Goal: Task Accomplishment & Management: Complete application form

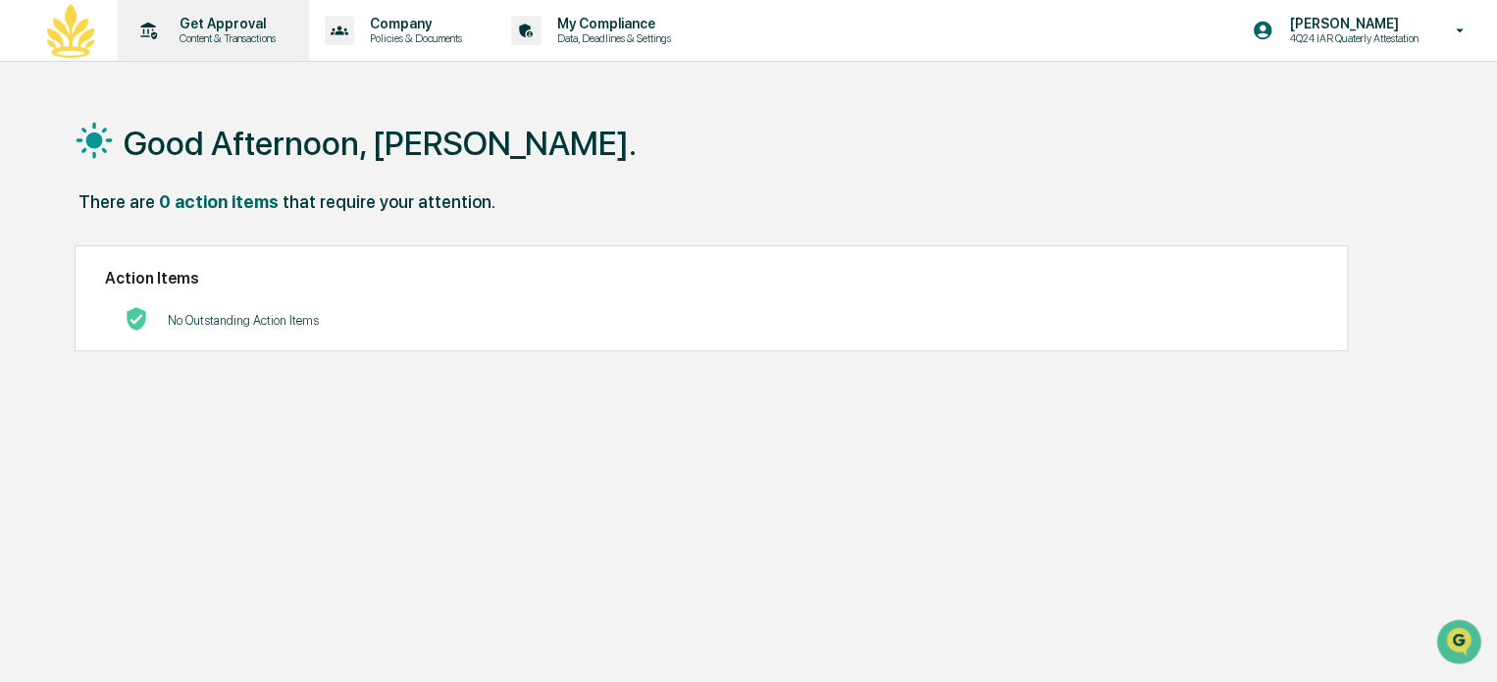
click at [217, 33] on p "Content & Transactions" at bounding box center [225, 38] width 122 height 14
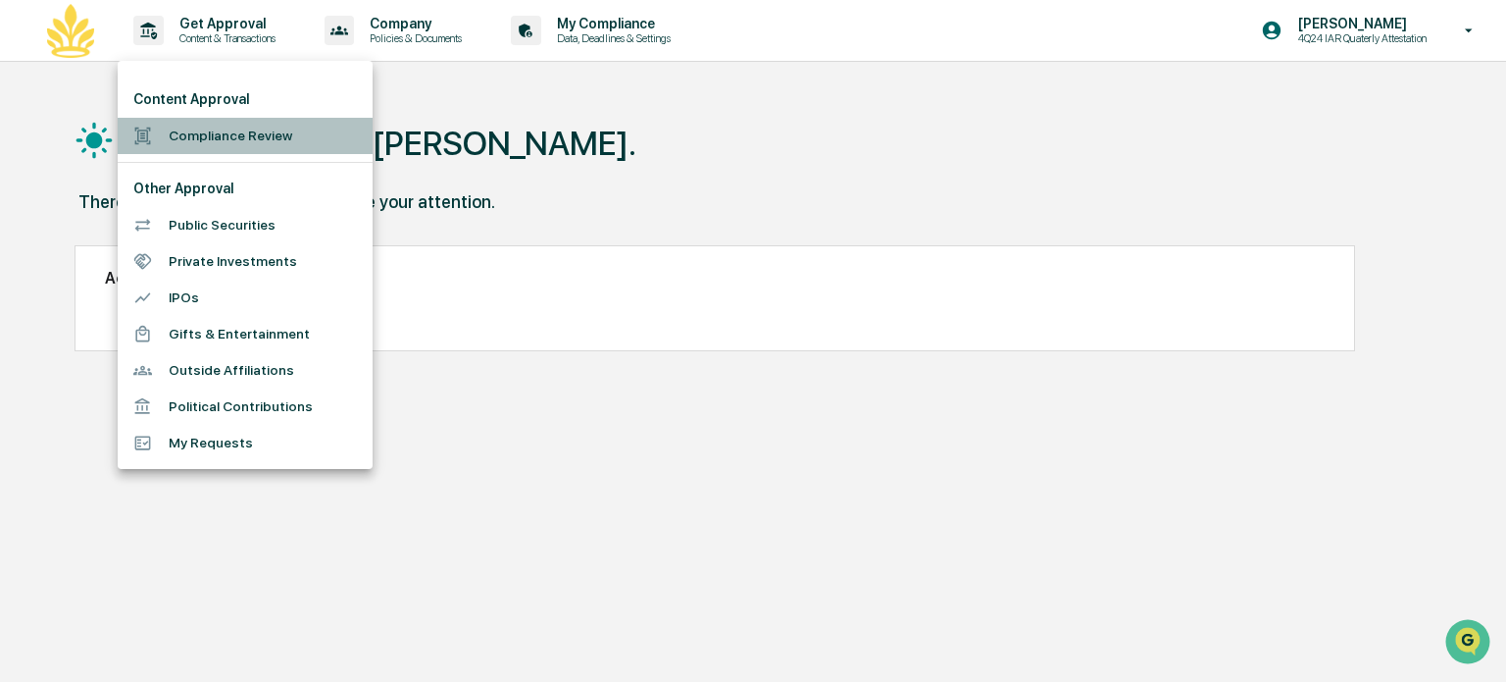
click at [216, 131] on li "Compliance Review" at bounding box center [245, 136] width 255 height 36
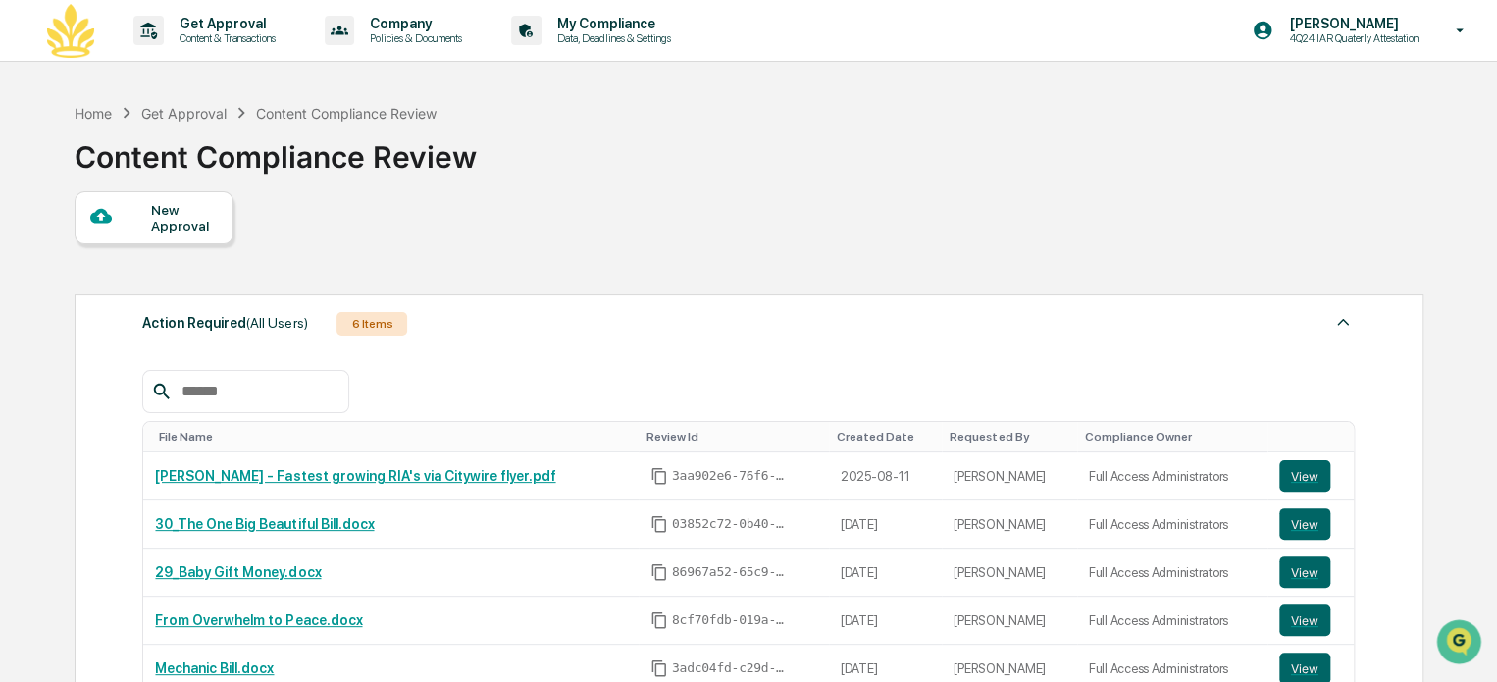
click at [167, 218] on div "New Approval" at bounding box center [184, 217] width 66 height 31
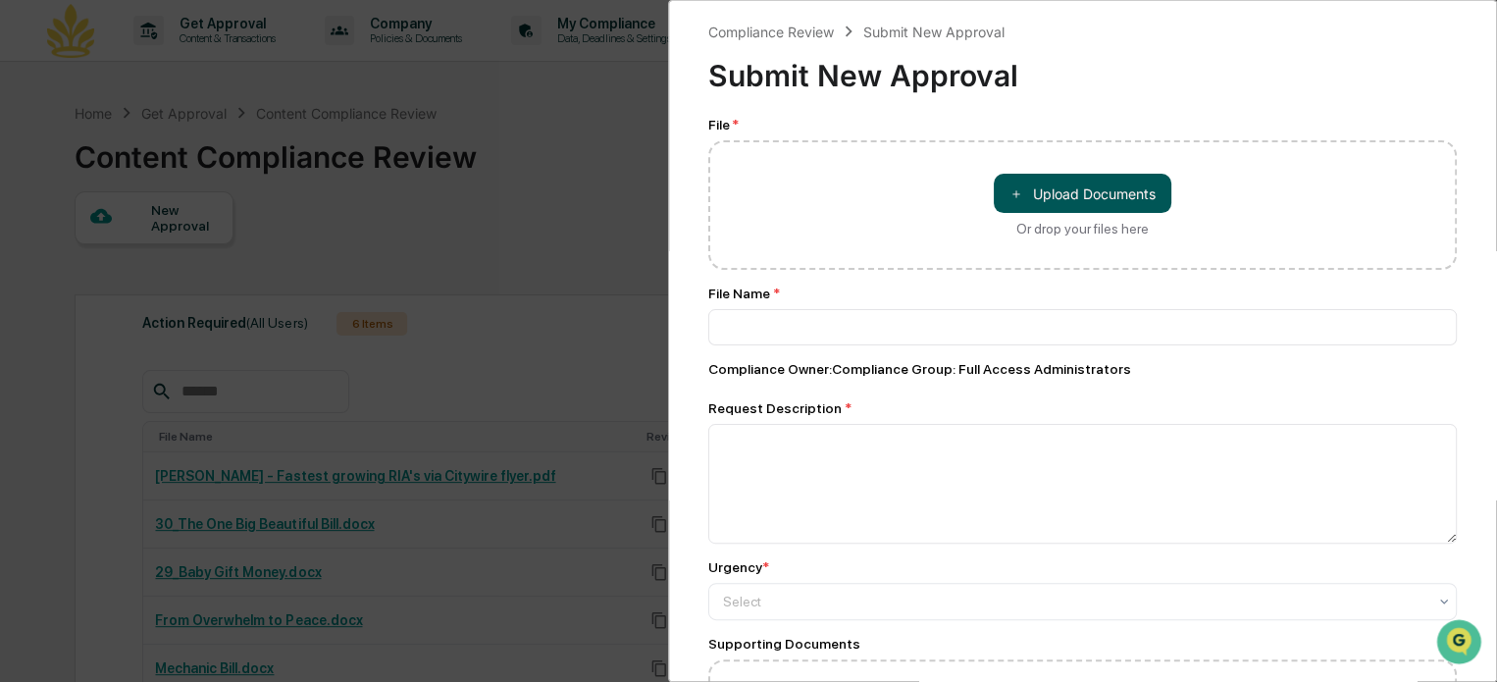
click at [1091, 191] on button "＋ Upload Documents" at bounding box center [1082, 193] width 178 height 39
type input "**********"
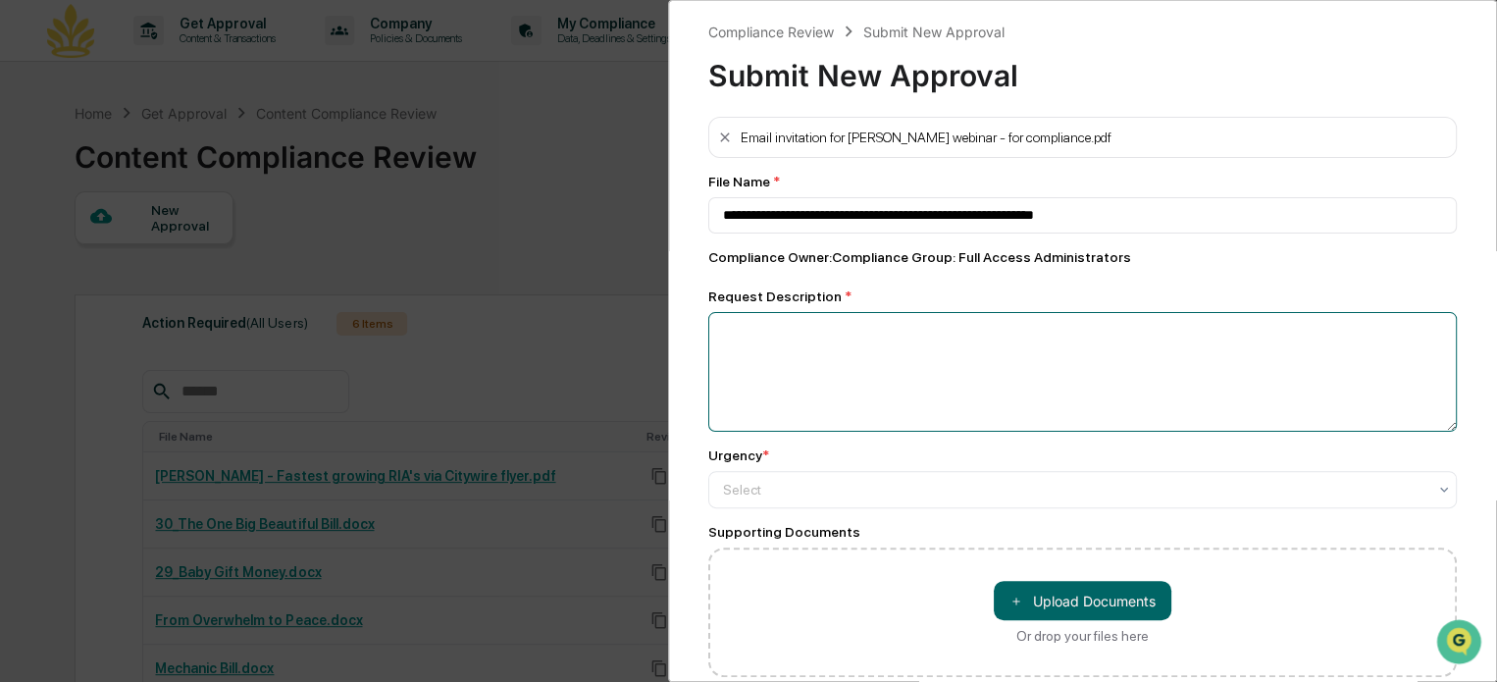
click at [784, 330] on textarea at bounding box center [1082, 372] width 748 height 120
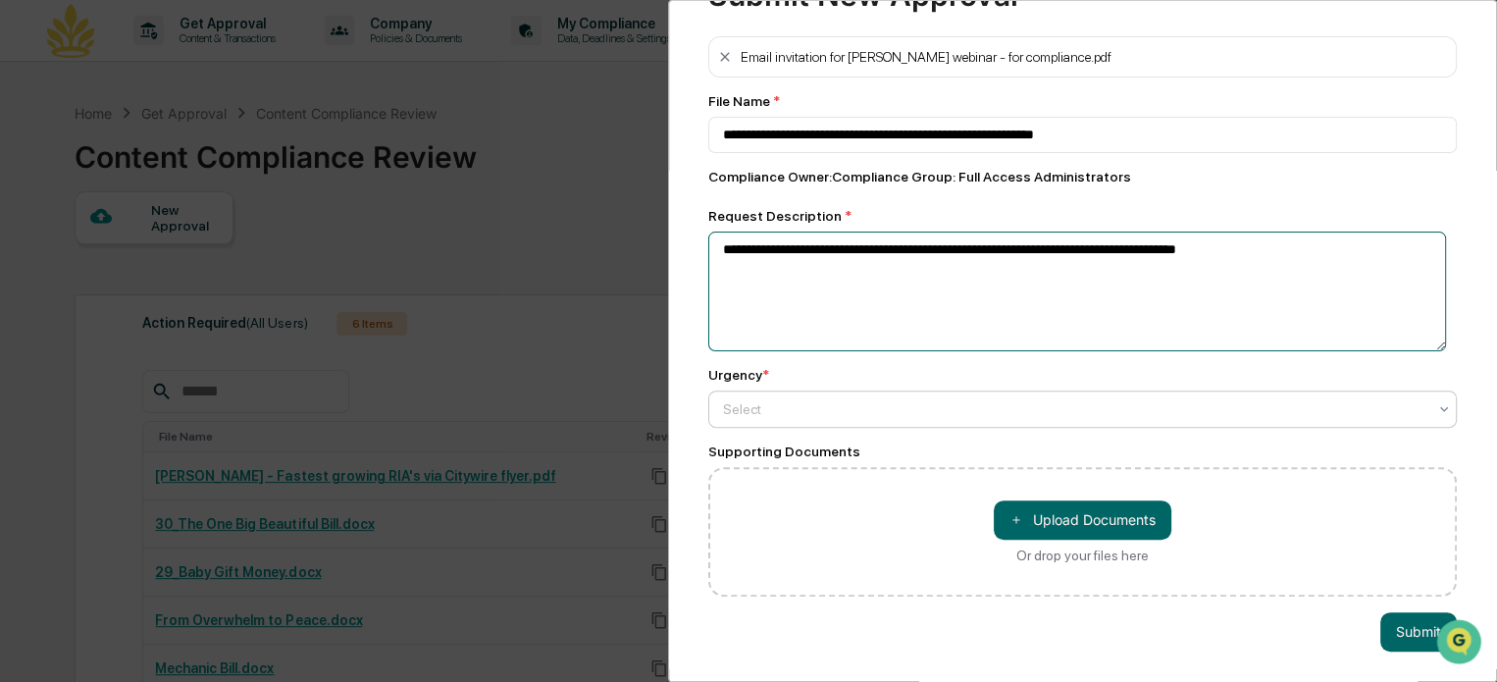
scroll to position [94, 0]
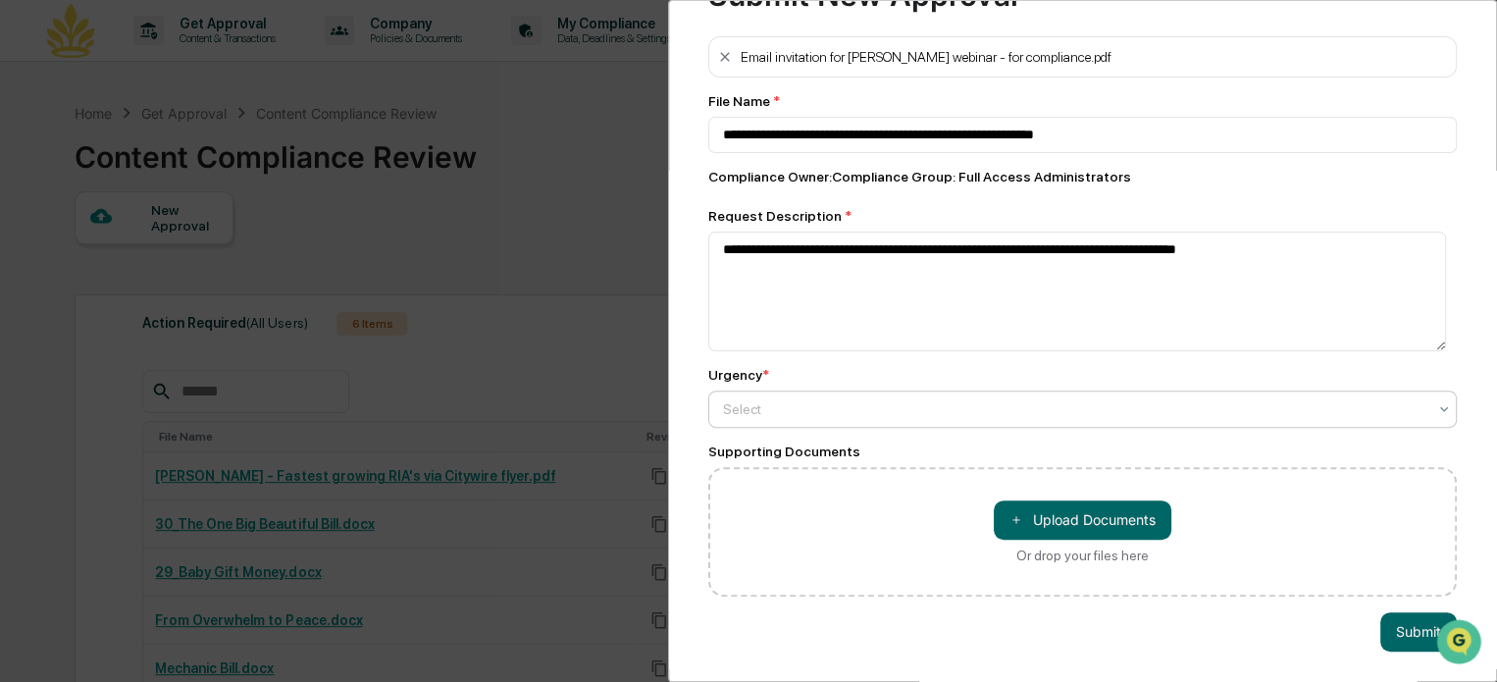
click at [784, 399] on div at bounding box center [1074, 409] width 703 height 20
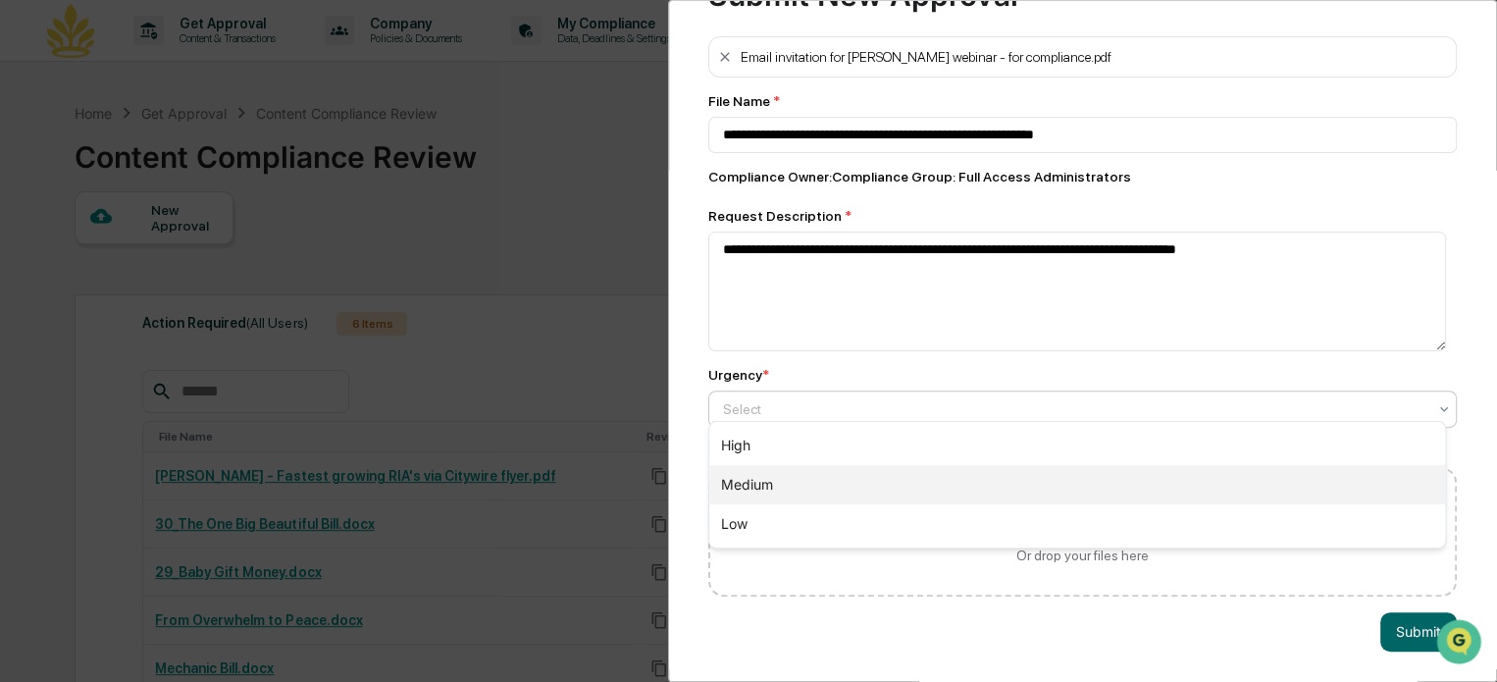
click at [770, 483] on div "Medium" at bounding box center [1077, 484] width 736 height 39
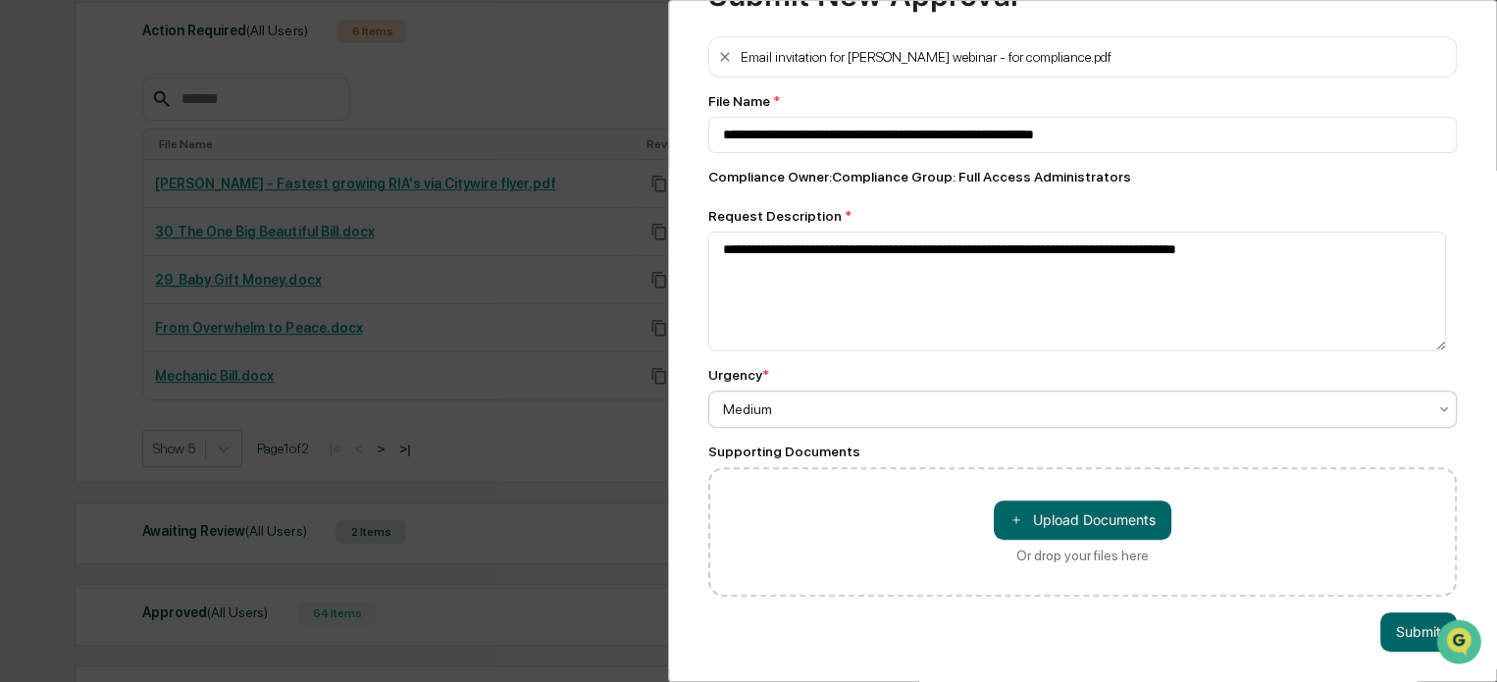
scroll to position [294, 0]
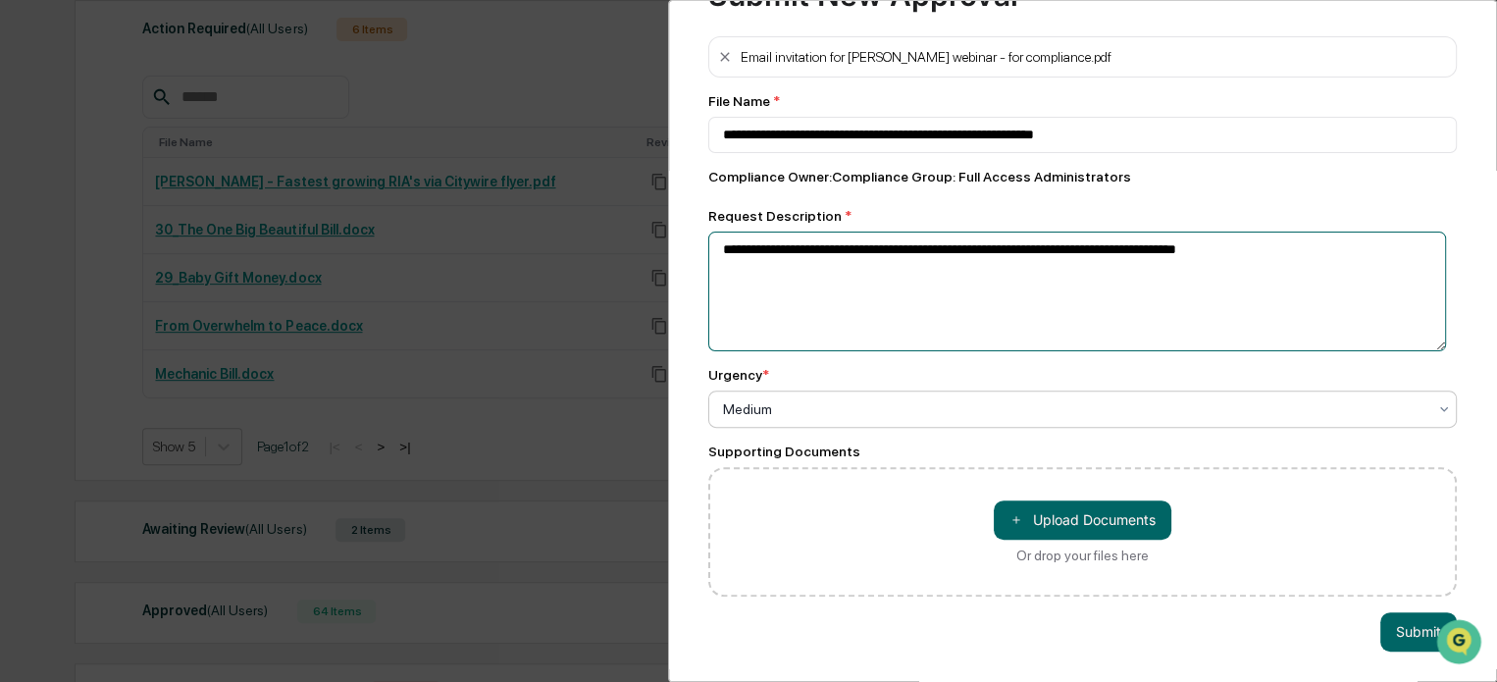
click at [1231, 245] on textarea "**********" at bounding box center [1076, 291] width 737 height 120
type textarea "**********"
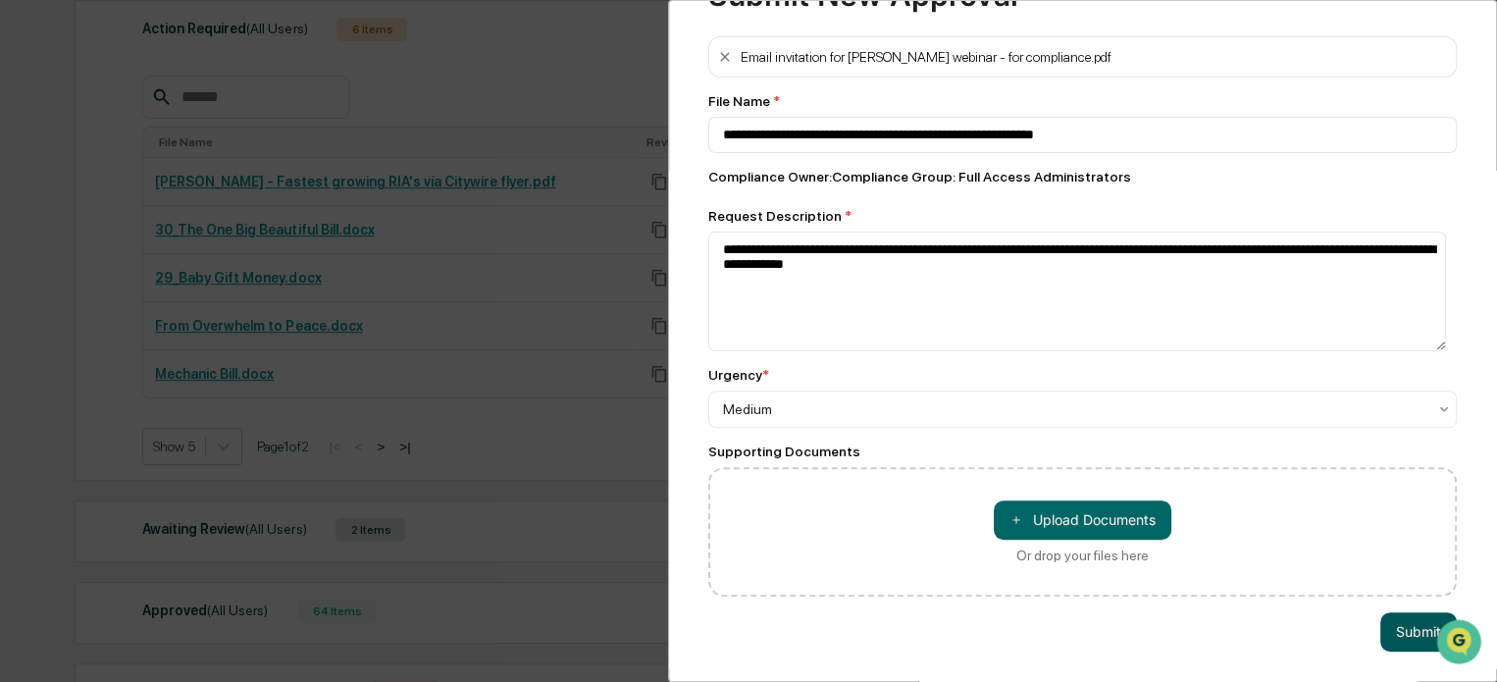
click at [1396, 621] on button "Submit" at bounding box center [1418, 631] width 76 height 39
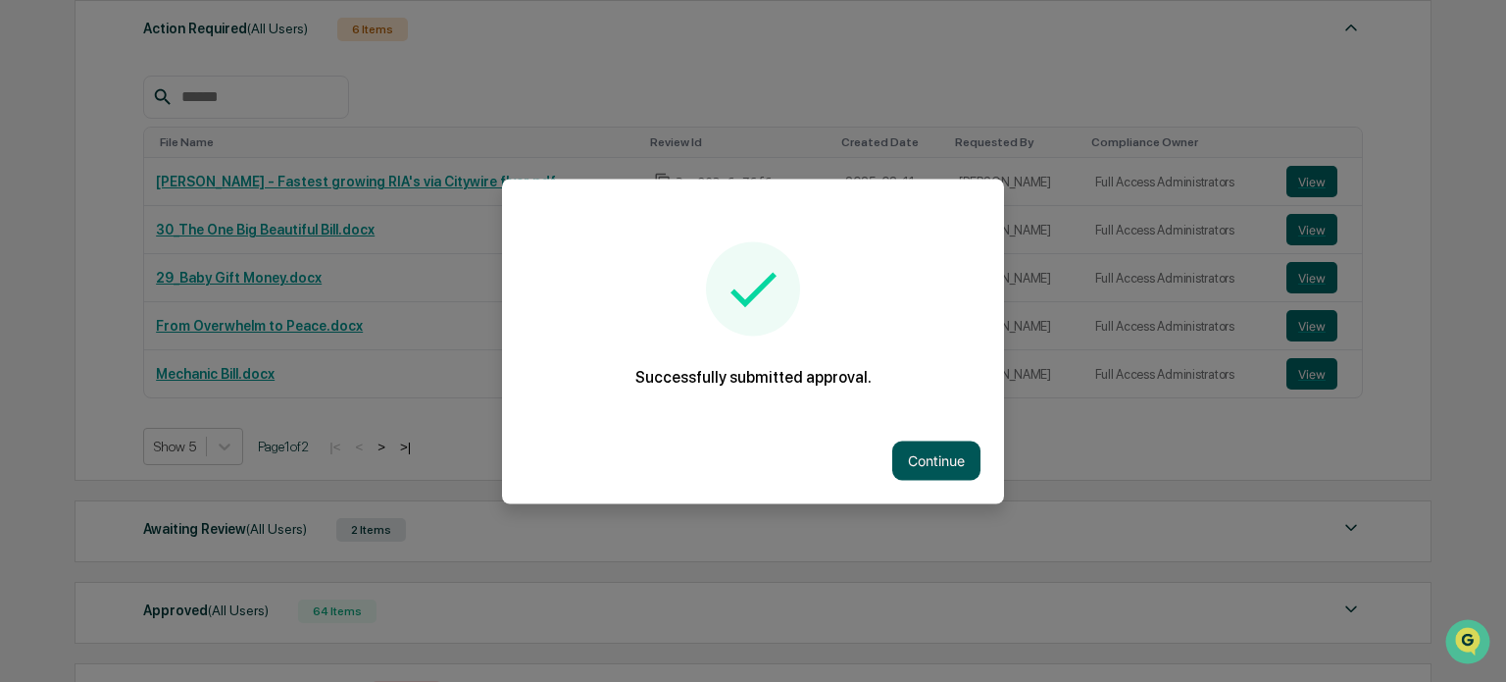
click at [932, 467] on button "Continue" at bounding box center [936, 459] width 88 height 39
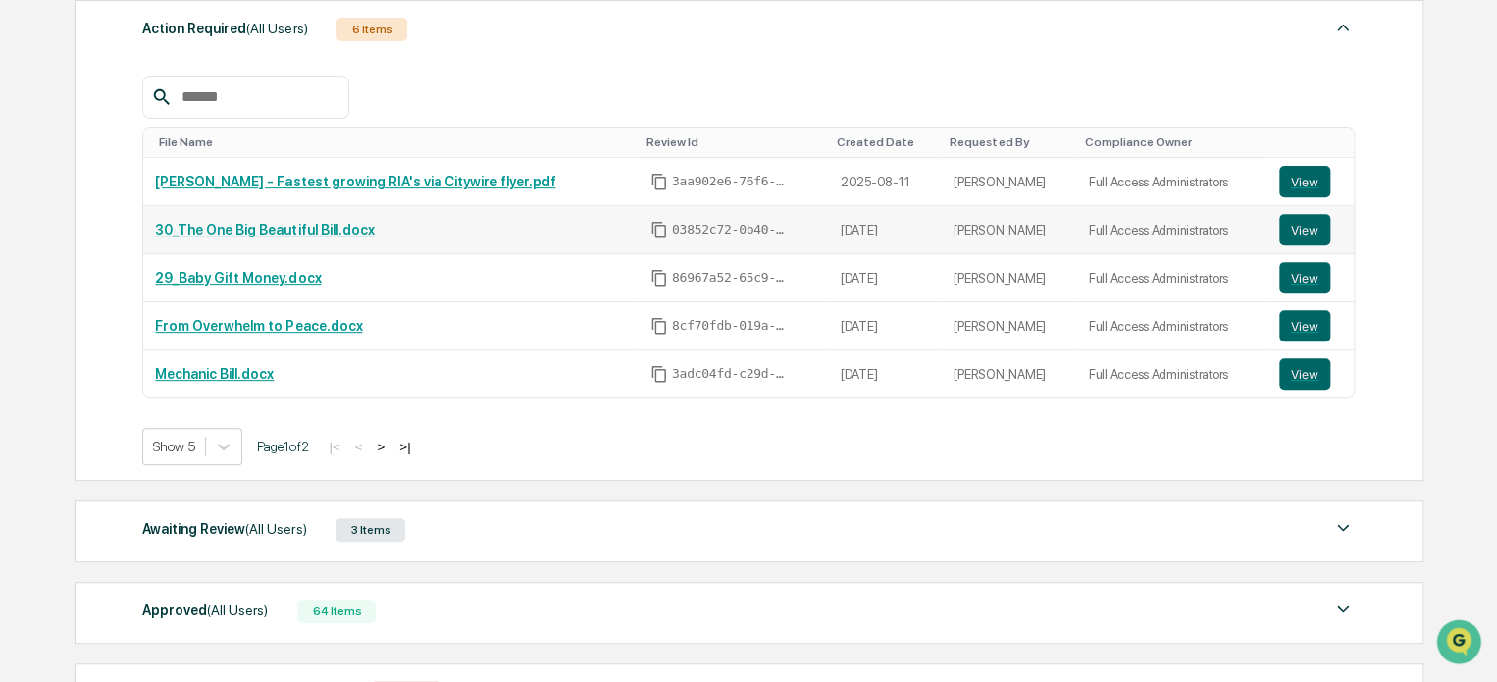
click at [266, 230] on link "30_The One Big Beautiful Bill.docx" at bounding box center [264, 230] width 219 height 16
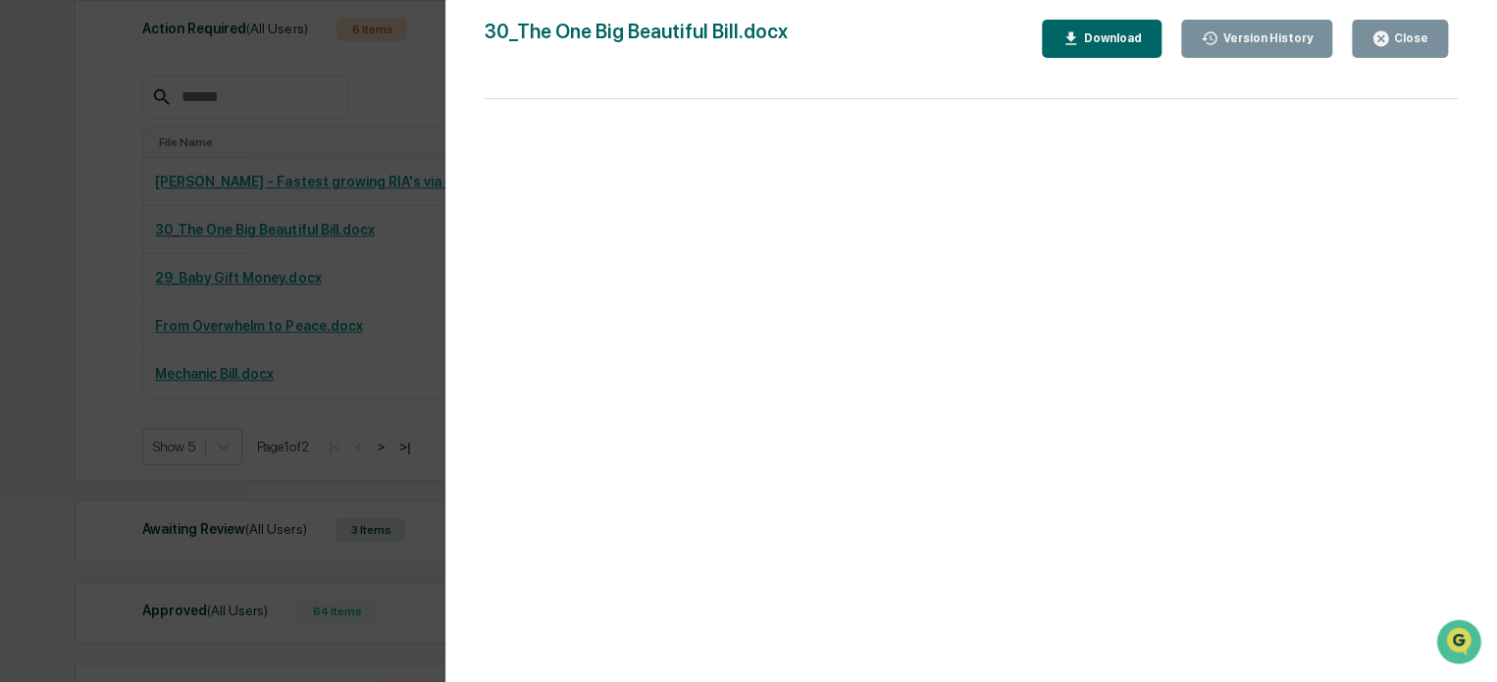
click at [1388, 41] on icon "button" at bounding box center [1380, 38] width 15 height 15
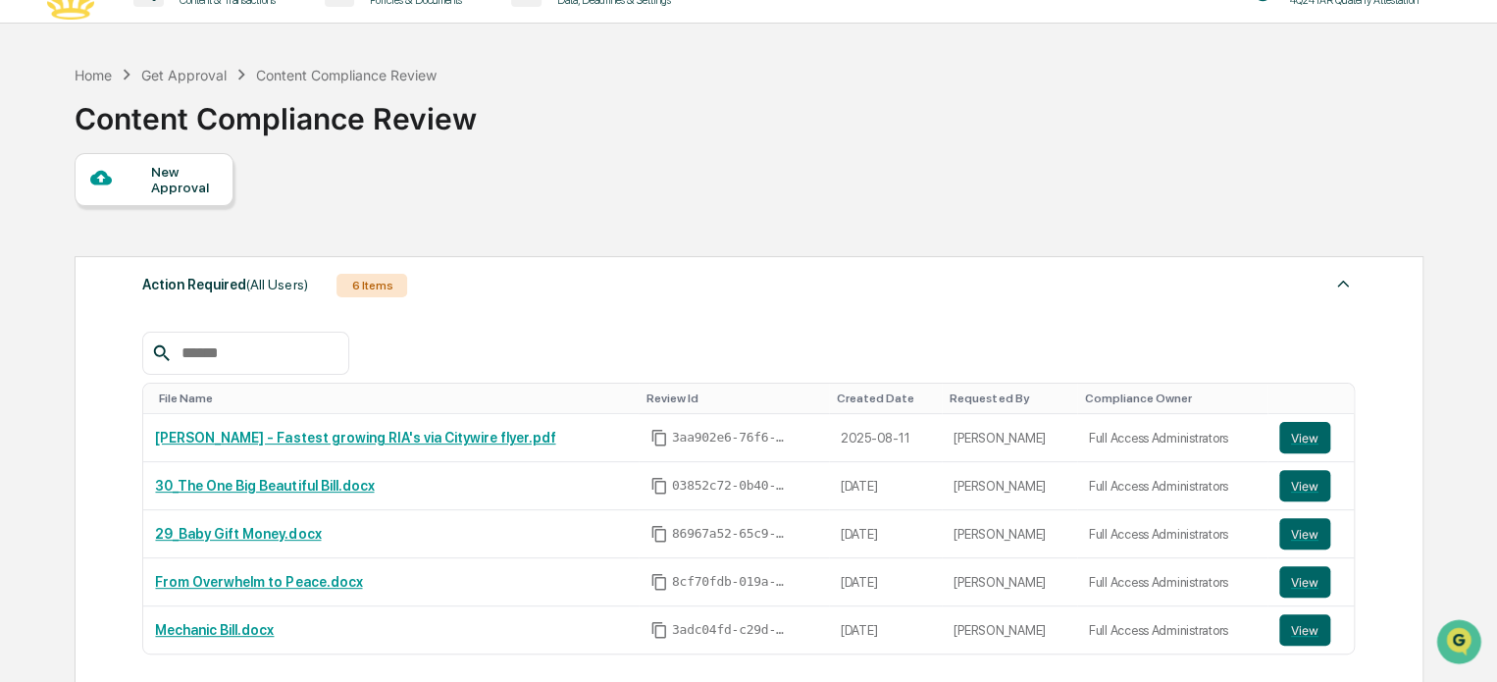
scroll to position [0, 0]
